Goal: Obtain resource: Download file/media

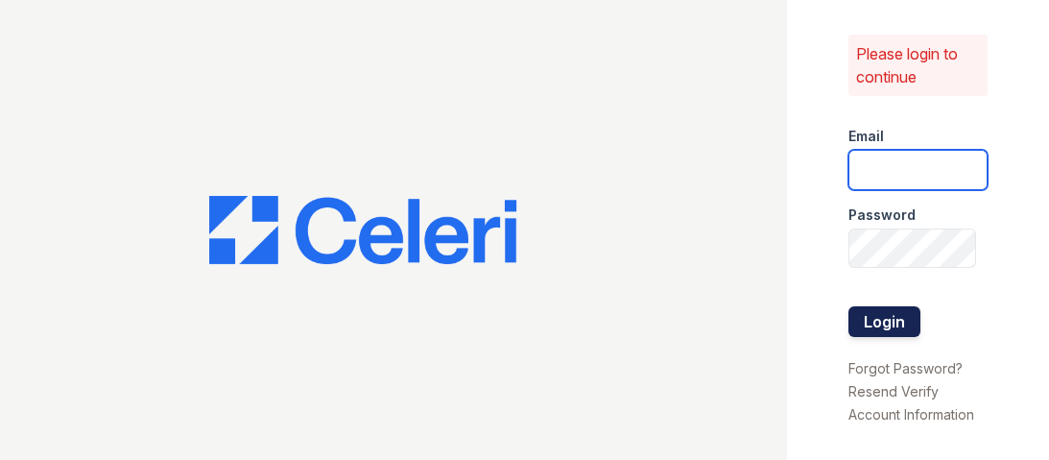
type input "mccallum1@cafmanagement.com"
drag, startPoint x: 875, startPoint y: 310, endPoint x: 865, endPoint y: 298, distance: 16.3
click at [875, 309] on button "Login" at bounding box center [885, 321] width 72 height 31
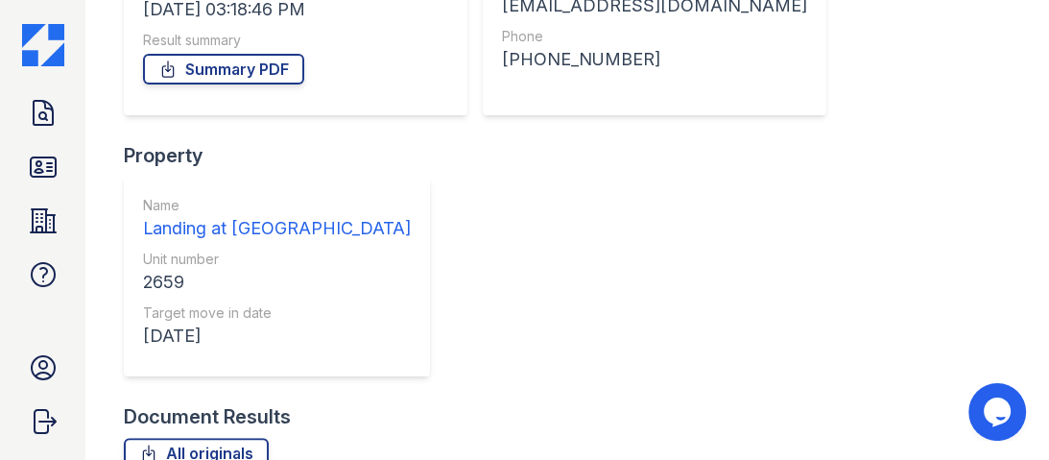
drag, startPoint x: 147, startPoint y: 276, endPoint x: 249, endPoint y: 268, distance: 102.1
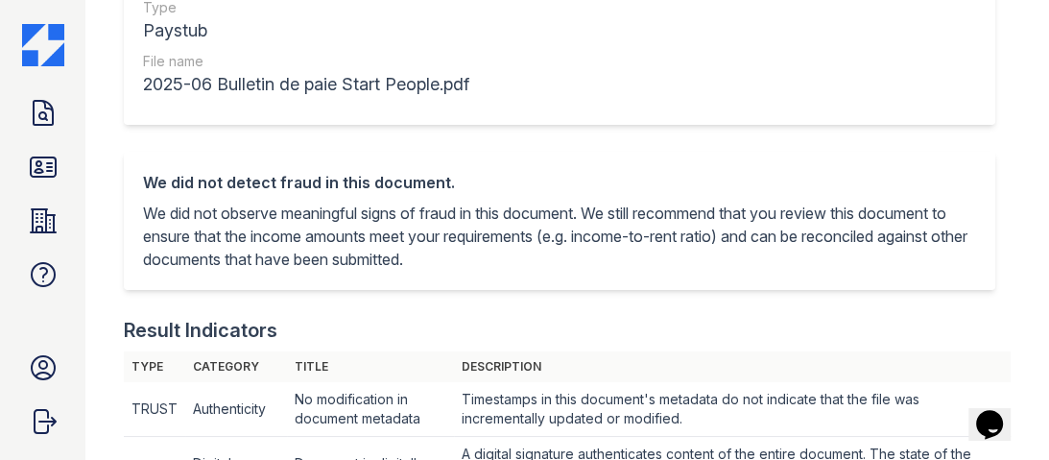
scroll to position [154, 0]
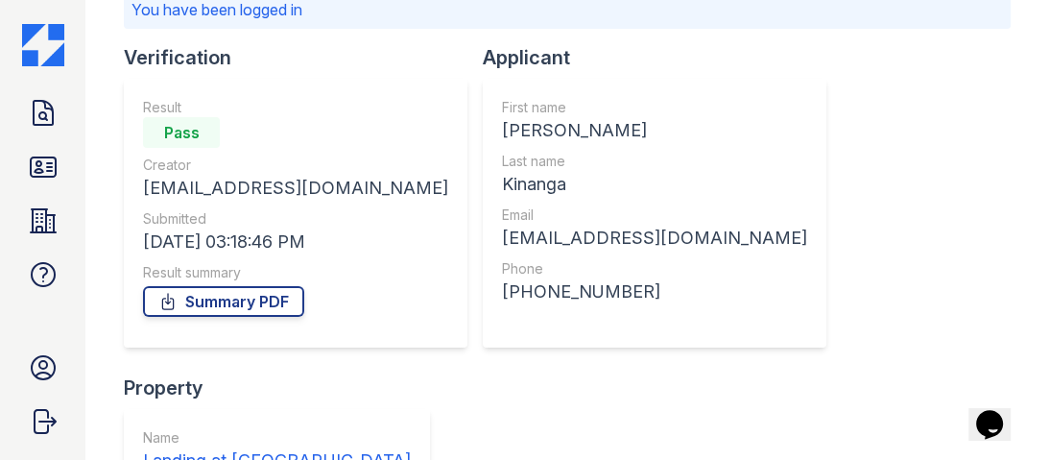
scroll to position [154, 0]
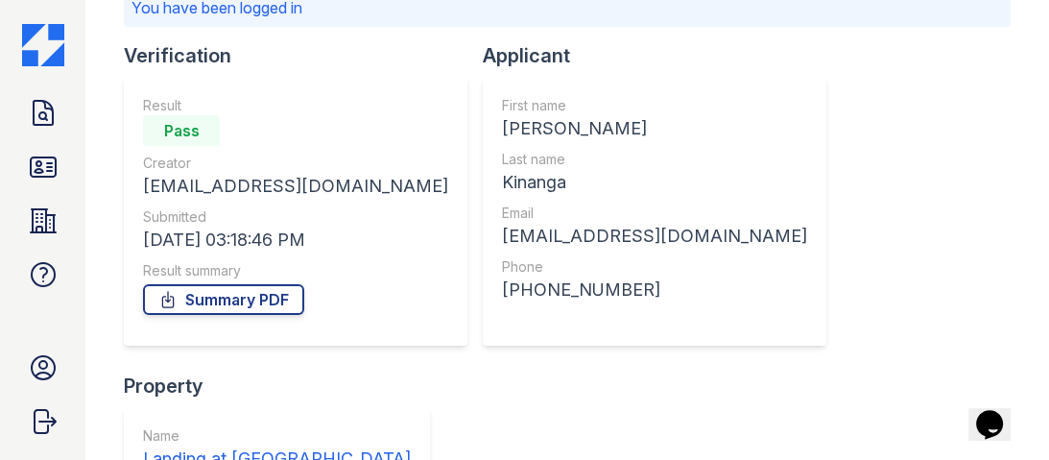
drag, startPoint x: 274, startPoint y: 302, endPoint x: 361, endPoint y: 265, distance: 95.0
click at [274, 302] on link "Summary PDF" at bounding box center [223, 299] width 161 height 31
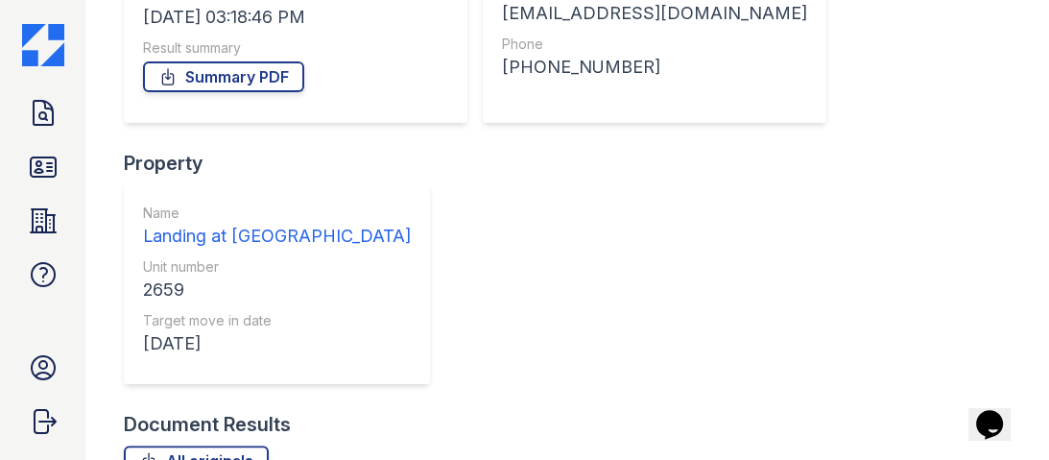
scroll to position [449, 0]
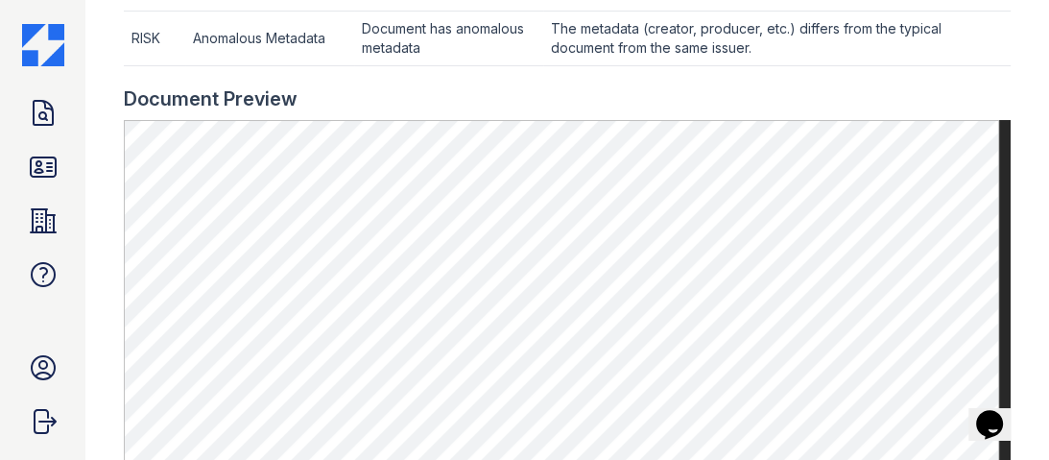
scroll to position [845, 0]
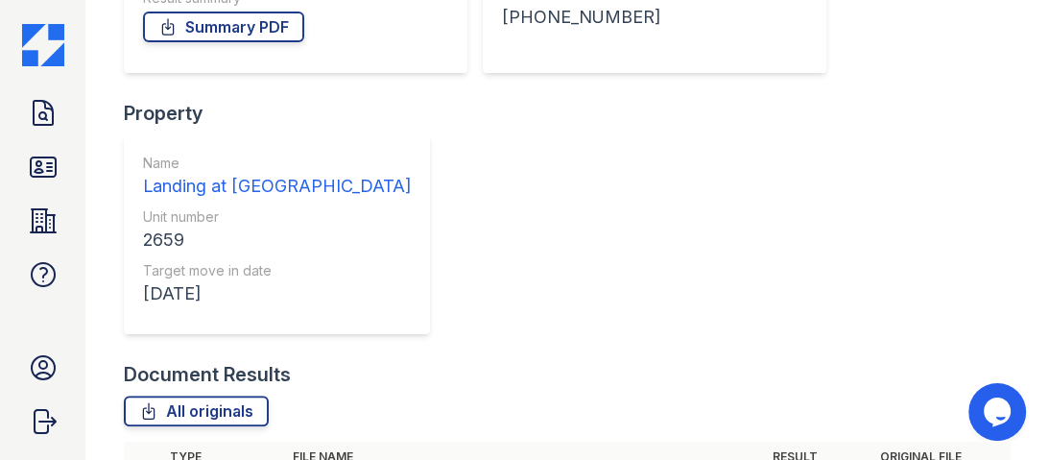
scroll to position [449, 0]
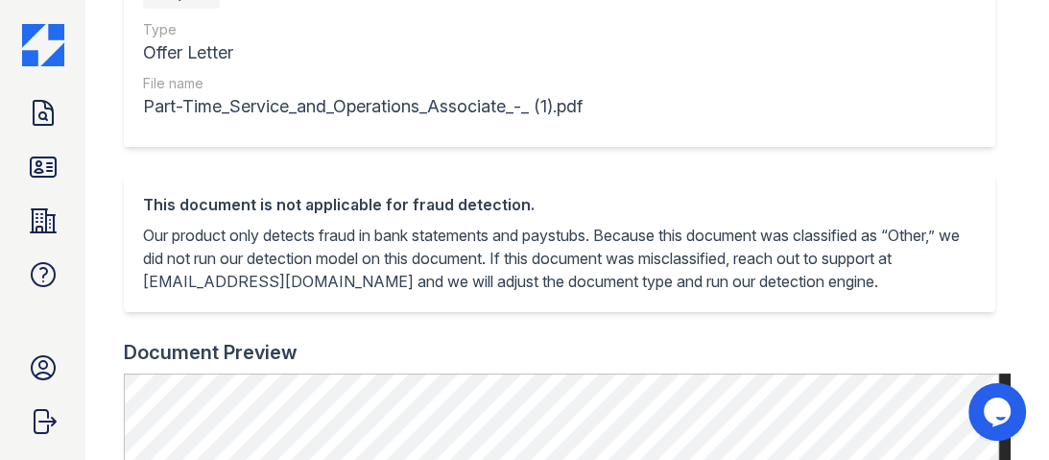
scroll to position [77, 0]
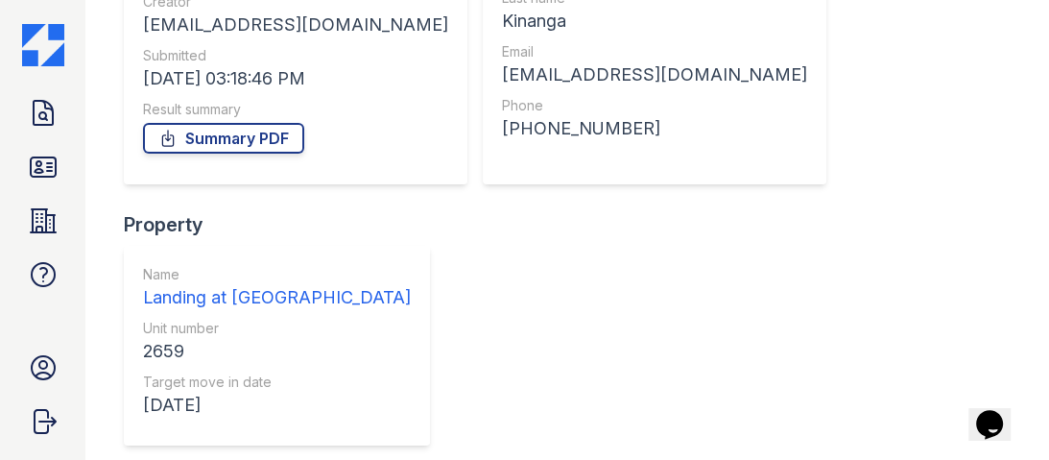
scroll to position [449, 0]
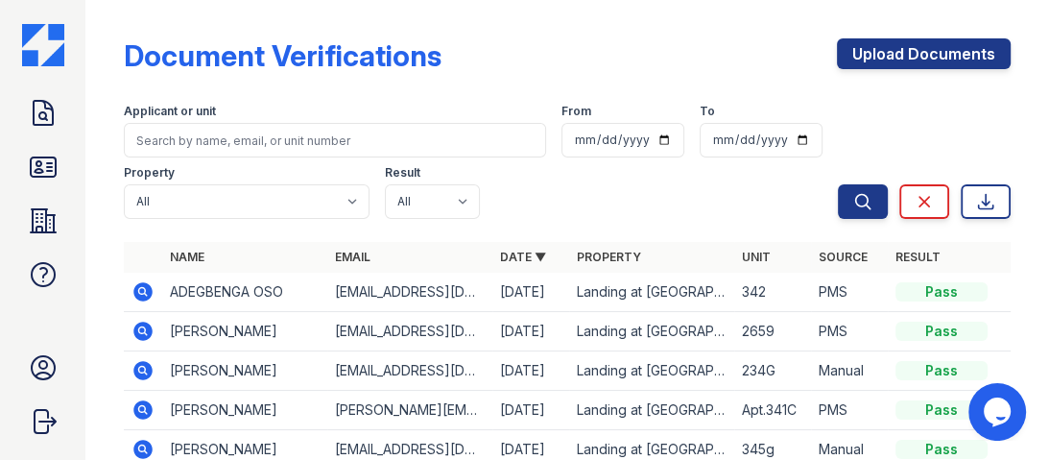
click at [144, 329] on icon at bounding box center [142, 329] width 5 height 5
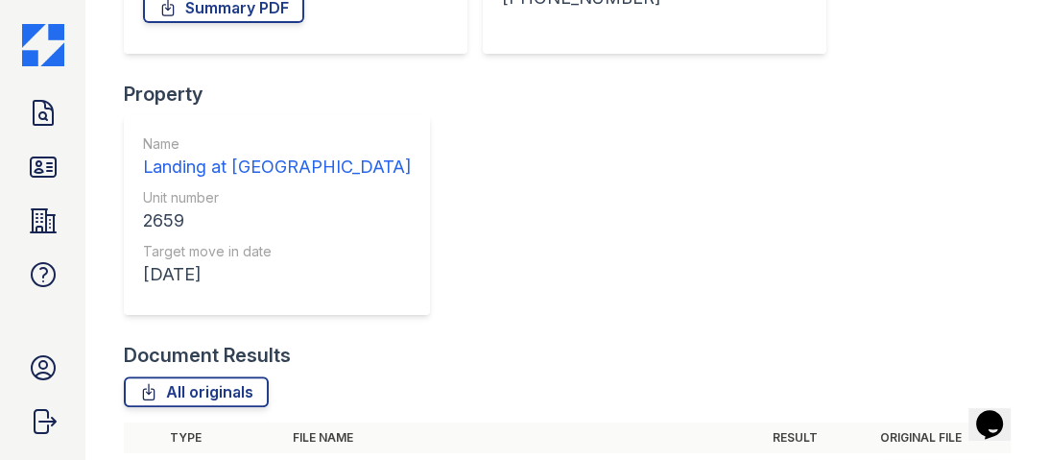
scroll to position [396, 0]
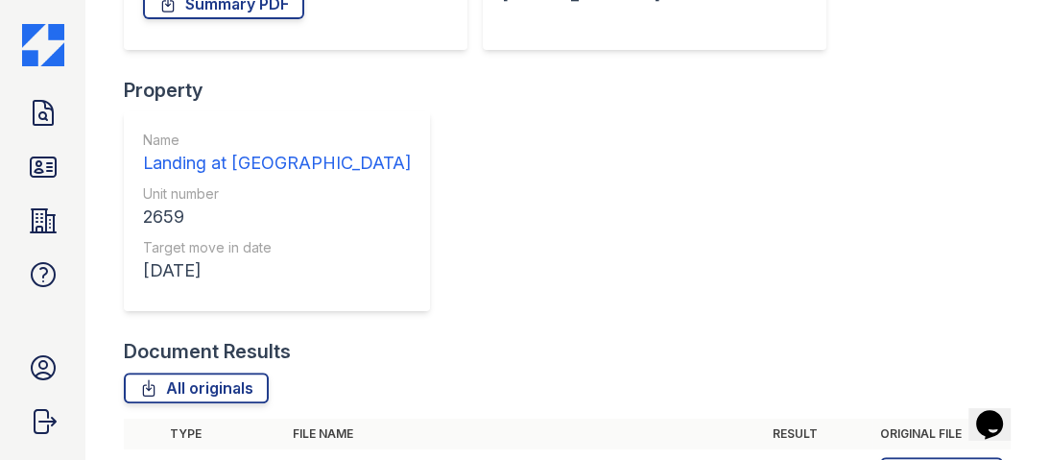
drag, startPoint x: 145, startPoint y: 257, endPoint x: 165, endPoint y: 252, distance: 21.0
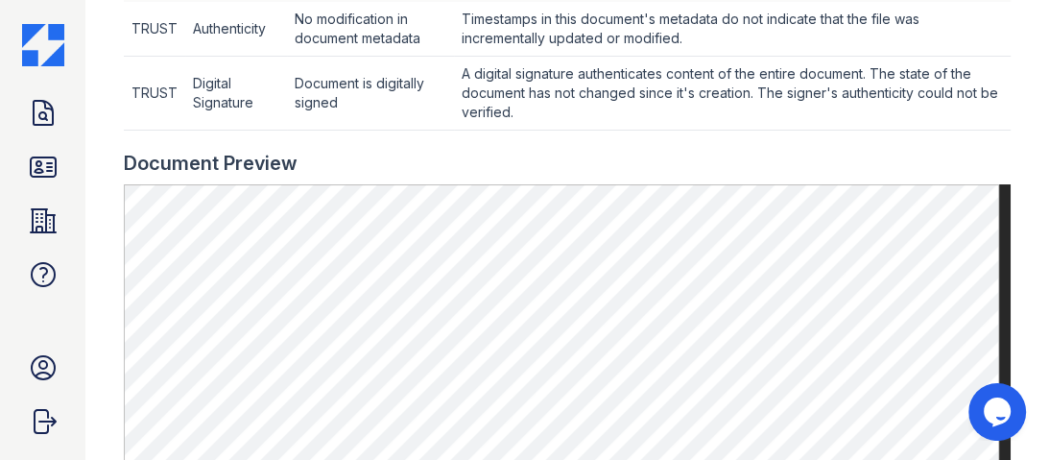
scroll to position [691, 0]
